Goal: Check status: Check status

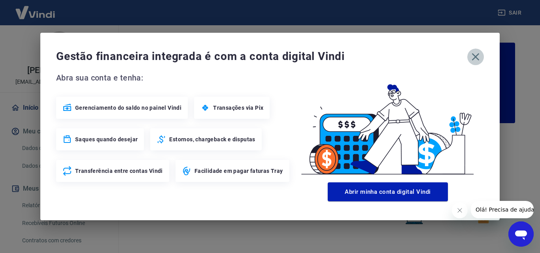
click at [478, 59] on icon "button" at bounding box center [476, 57] width 8 height 8
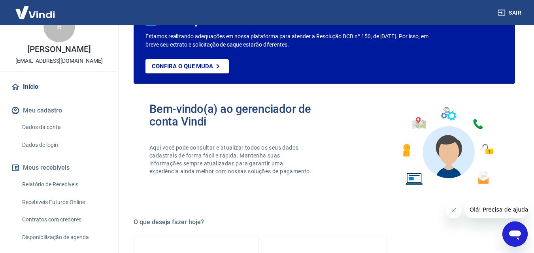
scroll to position [60, 0]
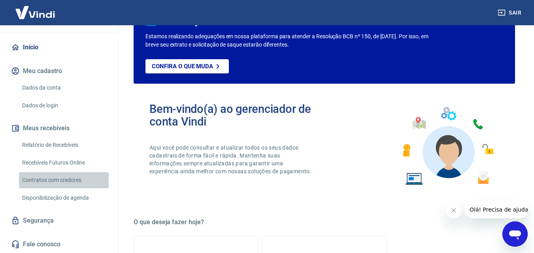
click at [71, 179] on link "Contratos com credores" at bounding box center [64, 180] width 90 height 16
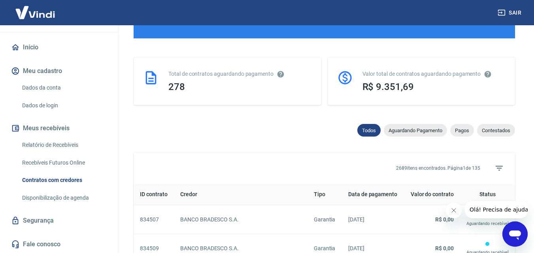
scroll to position [177, 0]
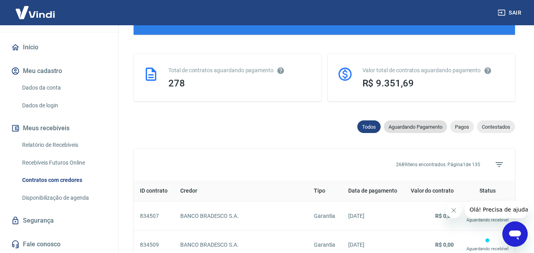
click at [420, 127] on span "Aguardando Pagamento" at bounding box center [415, 127] width 63 height 6
select select "waiting_payment"
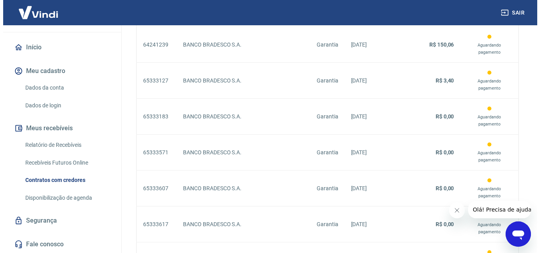
scroll to position [770, 0]
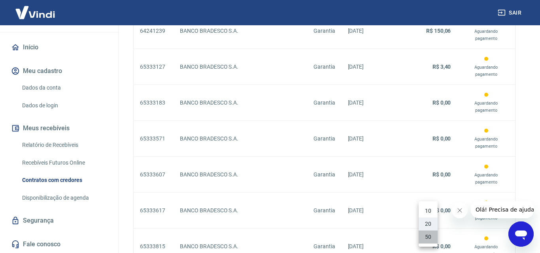
click at [427, 236] on li "50" at bounding box center [428, 237] width 19 height 13
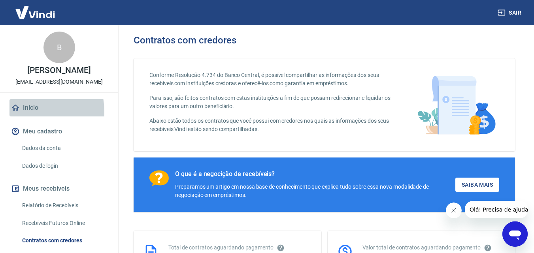
click at [26, 112] on link "Início" at bounding box center [58, 107] width 99 height 17
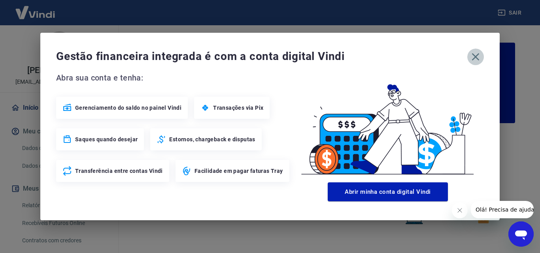
click at [478, 59] on icon "button" at bounding box center [475, 57] width 13 height 13
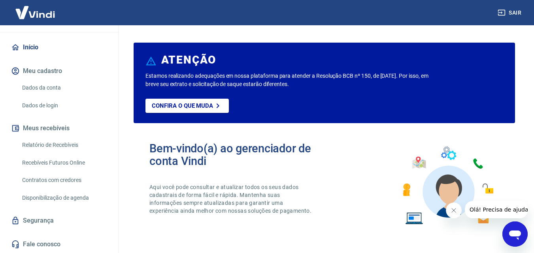
click at [34, 49] on link "Início" at bounding box center [58, 47] width 99 height 17
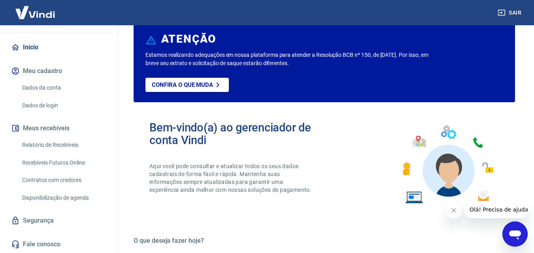
scroll to position [40, 0]
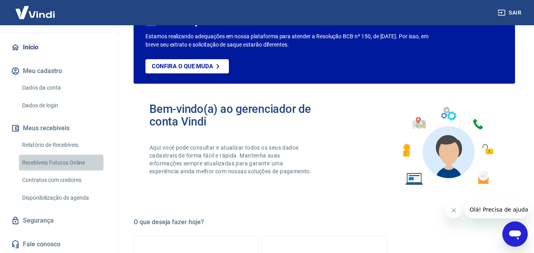
click at [35, 162] on link "Recebíveis Futuros Online" at bounding box center [64, 163] width 90 height 16
